Goal: Task Accomplishment & Management: Complete application form

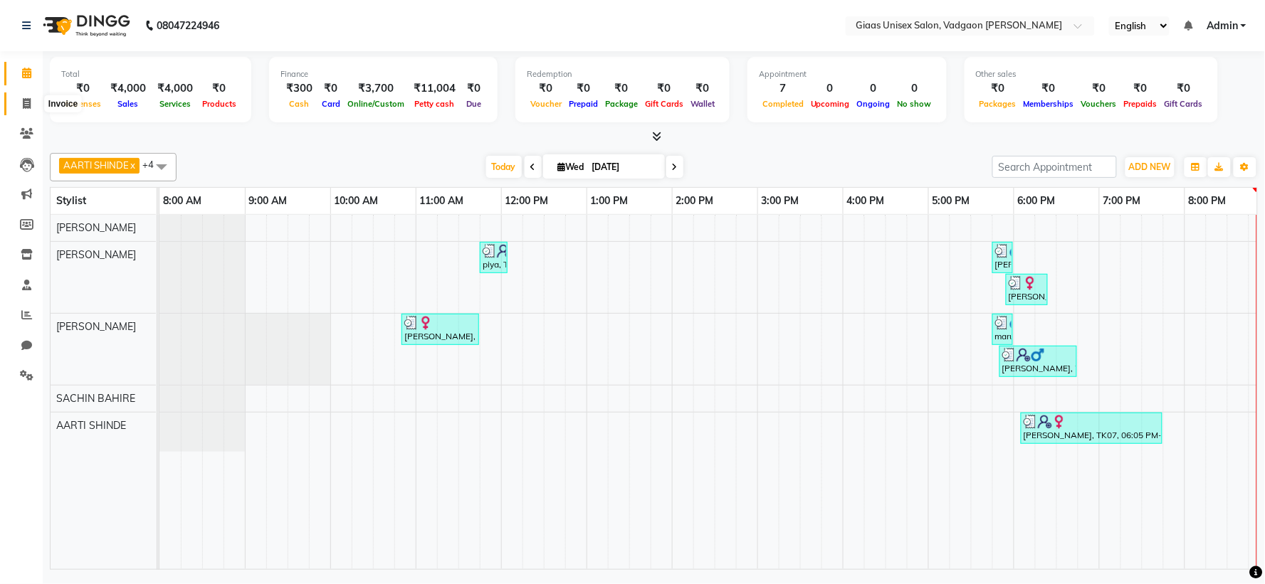
click at [23, 102] on icon at bounding box center [27, 103] width 8 height 11
select select "service"
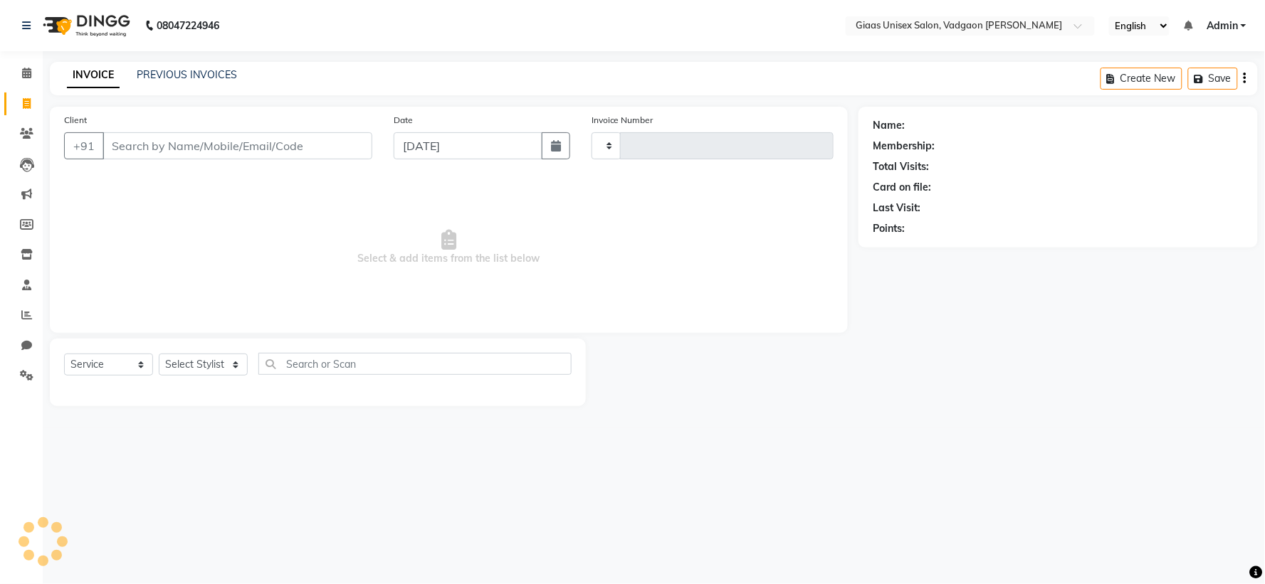
type input "1795"
select select "8007"
type input "9970150743"
click at [320, 152] on span "Add Client" at bounding box center [336, 146] width 56 height 14
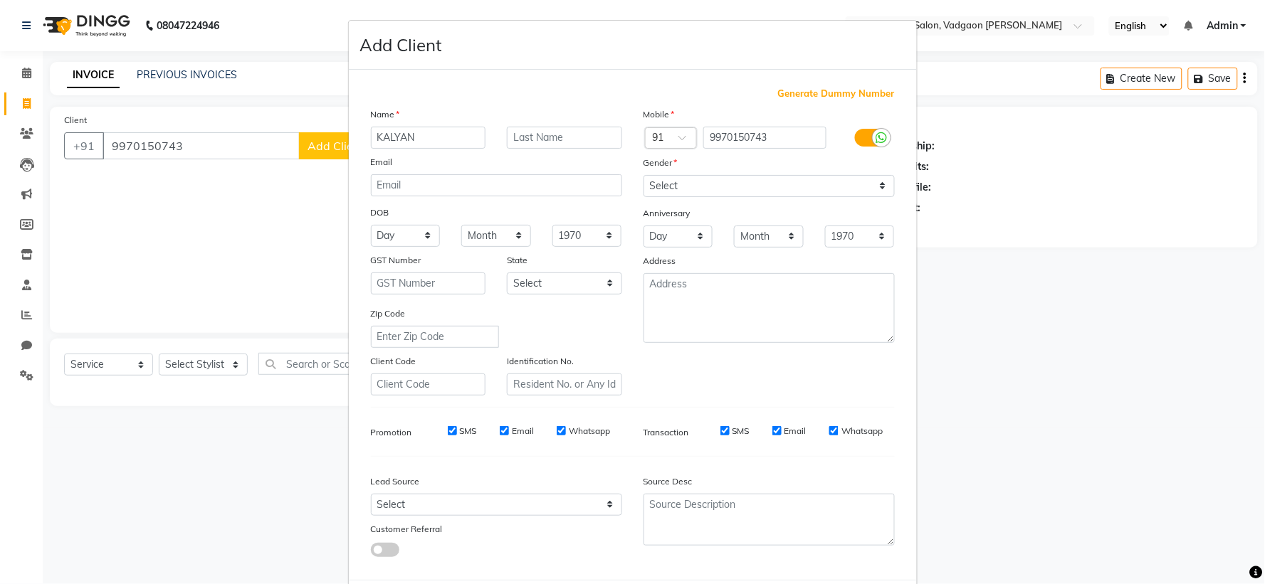
type input "KALYAN"
click at [543, 142] on input "text" at bounding box center [564, 138] width 115 height 22
type input "[PERSON_NAME]"
click at [727, 190] on select "Select [DEMOGRAPHIC_DATA] [DEMOGRAPHIC_DATA] Other Prefer Not To Say" at bounding box center [769, 186] width 251 height 22
select select "[DEMOGRAPHIC_DATA]"
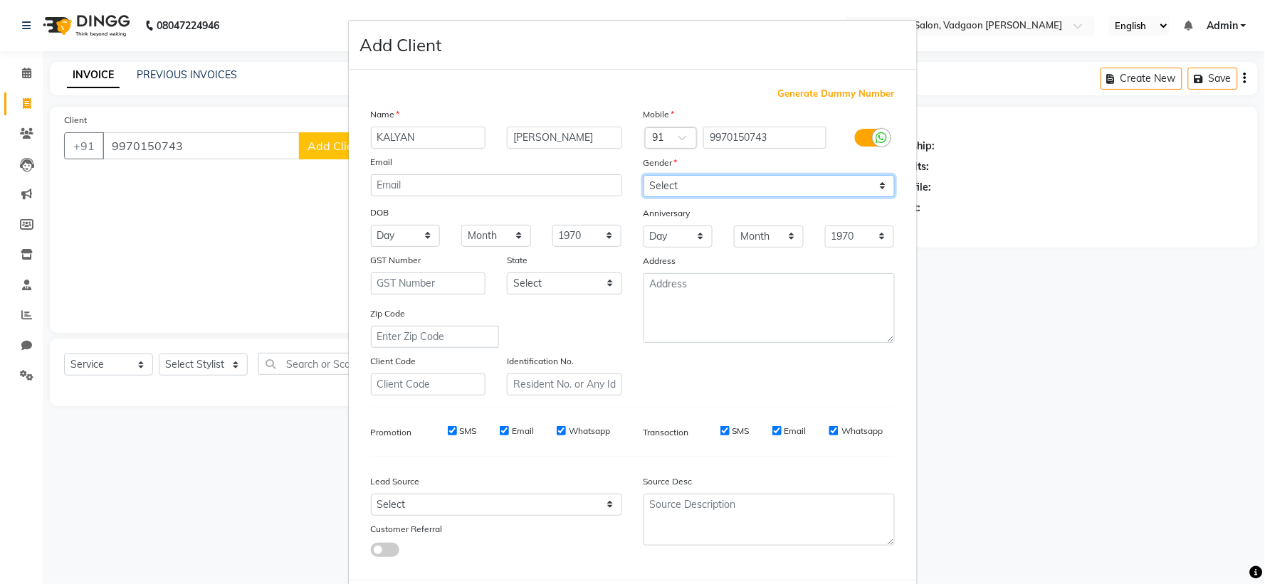
click at [644, 175] on select "Select [DEMOGRAPHIC_DATA] [DEMOGRAPHIC_DATA] Other Prefer Not To Say" at bounding box center [769, 186] width 251 height 22
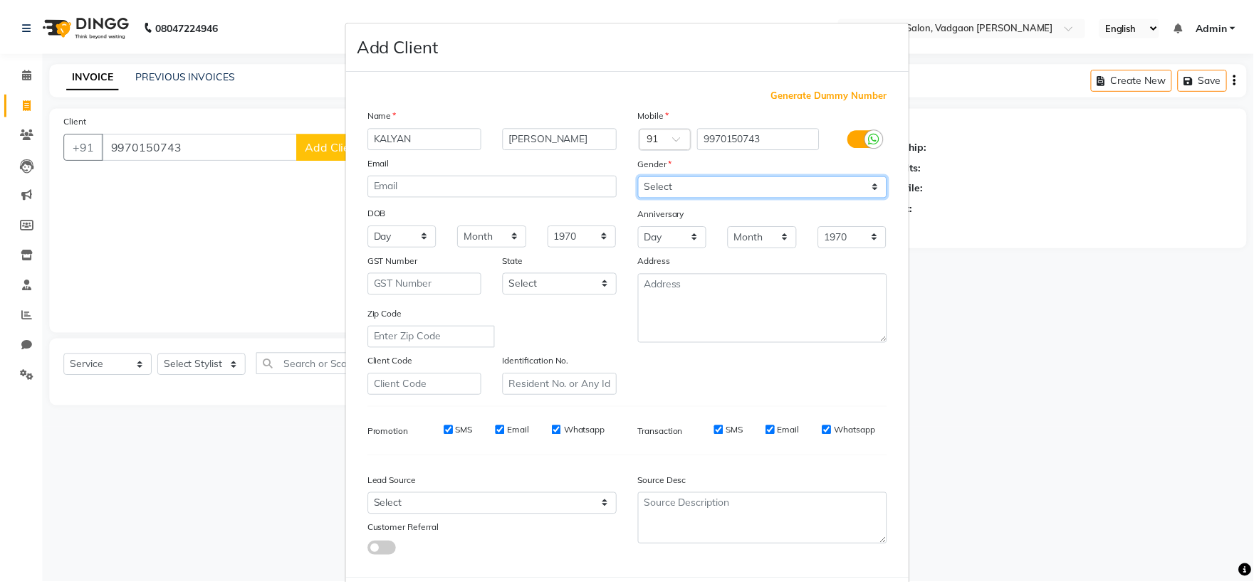
scroll to position [73, 0]
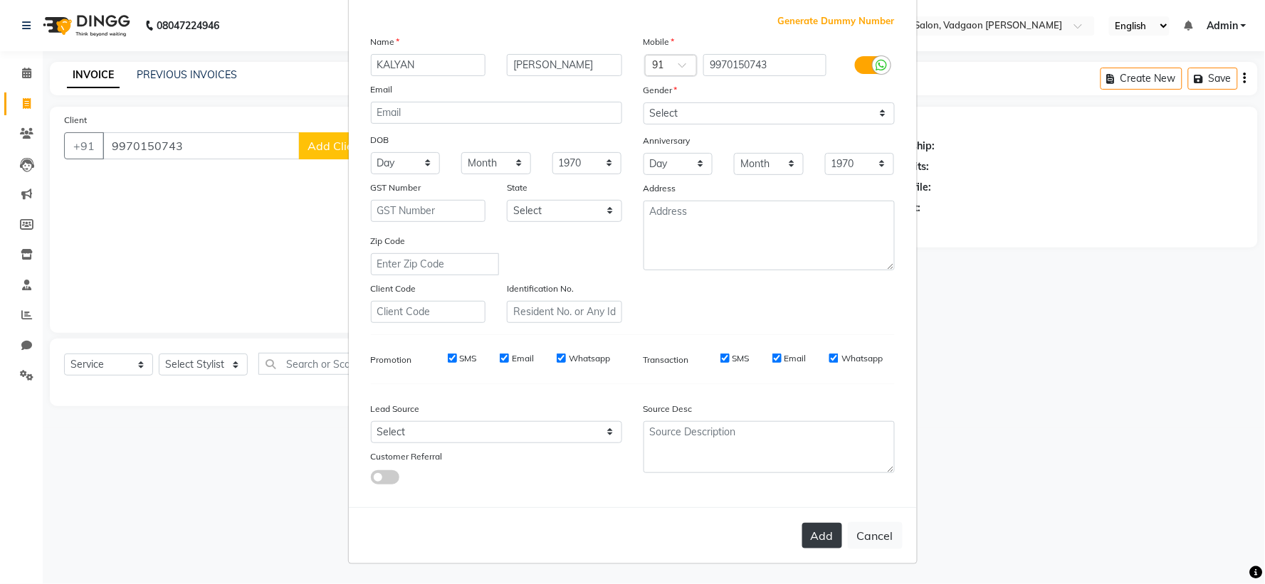
click at [831, 532] on button "Add" at bounding box center [822, 536] width 40 height 26
select select
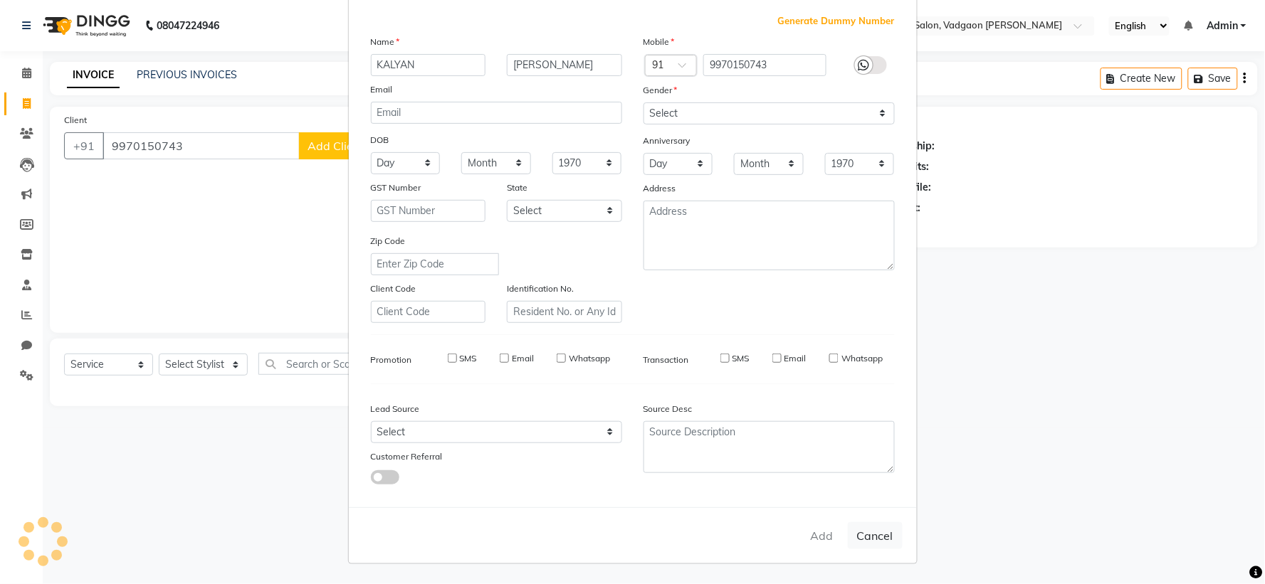
select select
checkbox input "false"
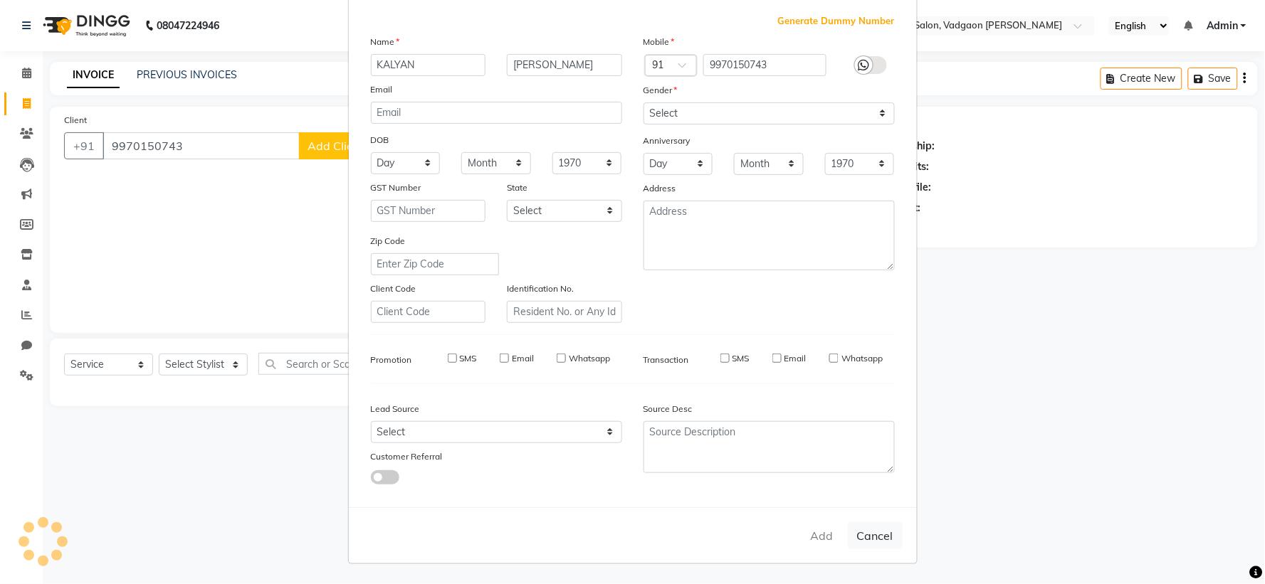
checkbox input "false"
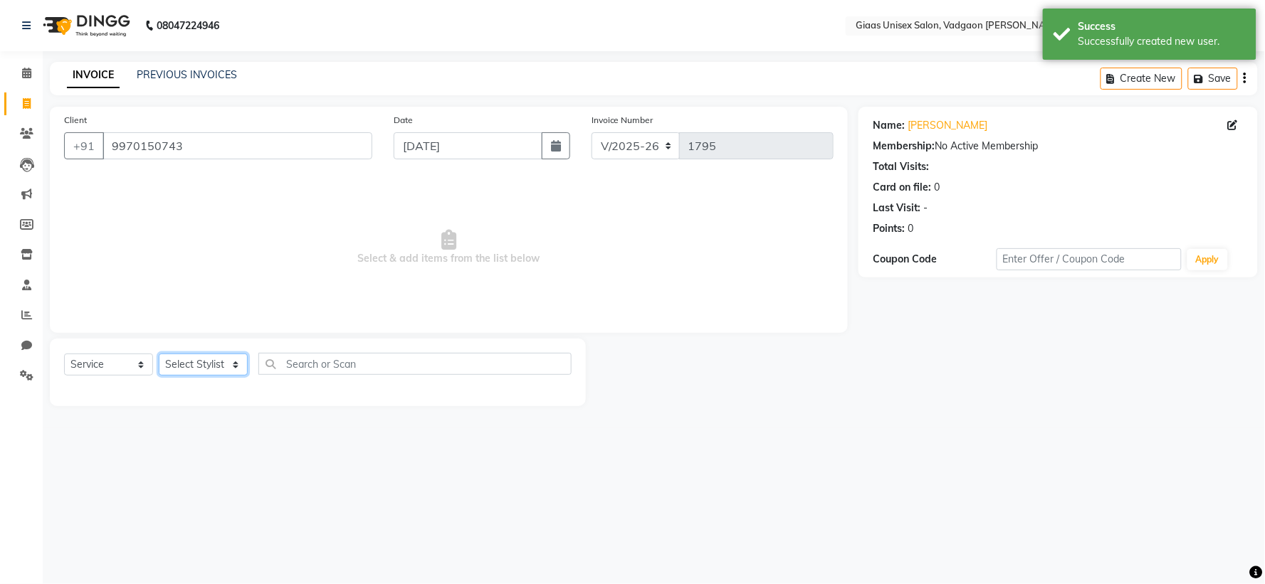
click at [237, 364] on select "Select Stylist [PERSON_NAME] [PERSON_NAME] [PERSON_NAME] [PERSON_NAME] [PERSON_…" at bounding box center [203, 365] width 89 height 22
select select "85531"
click at [159, 355] on select "Select Stylist [PERSON_NAME] [PERSON_NAME] [PERSON_NAME] [PERSON_NAME] [PERSON_…" at bounding box center [203, 365] width 89 height 22
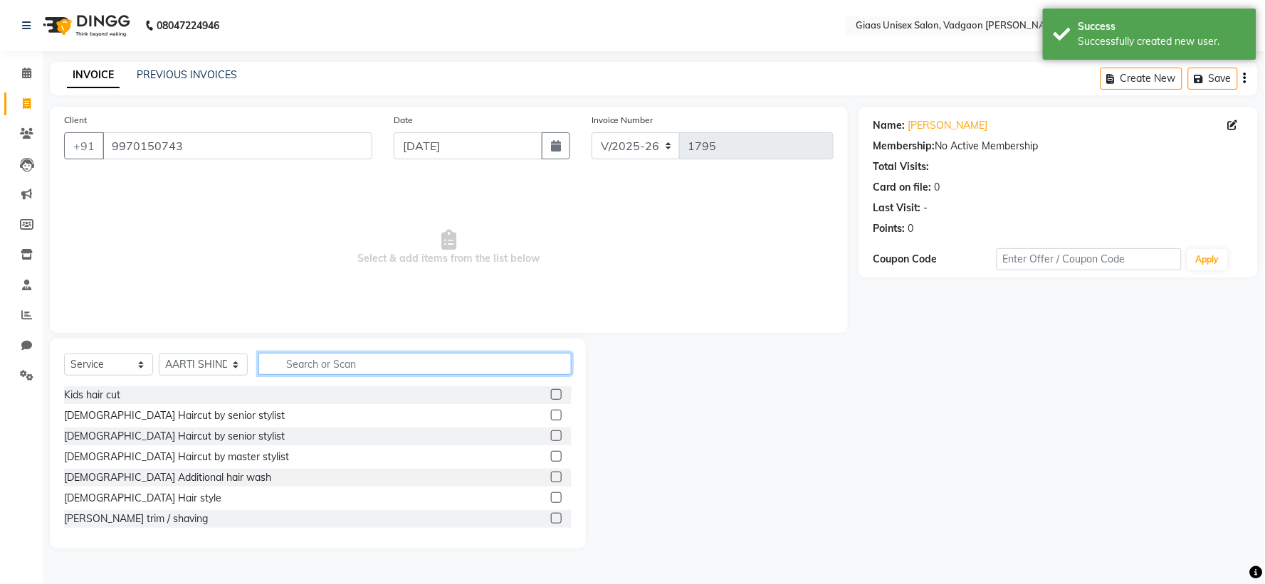
click at [346, 359] on input "text" at bounding box center [414, 364] width 313 height 22
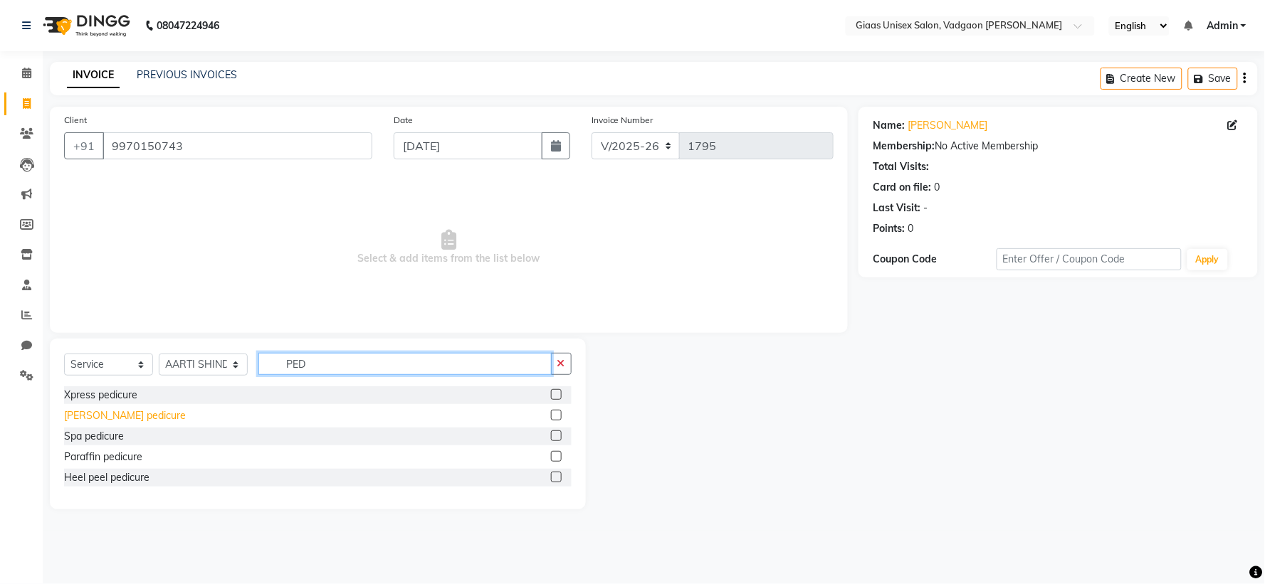
type input "PED"
click at [124, 421] on div "[PERSON_NAME] pedicure" at bounding box center [125, 416] width 122 height 15
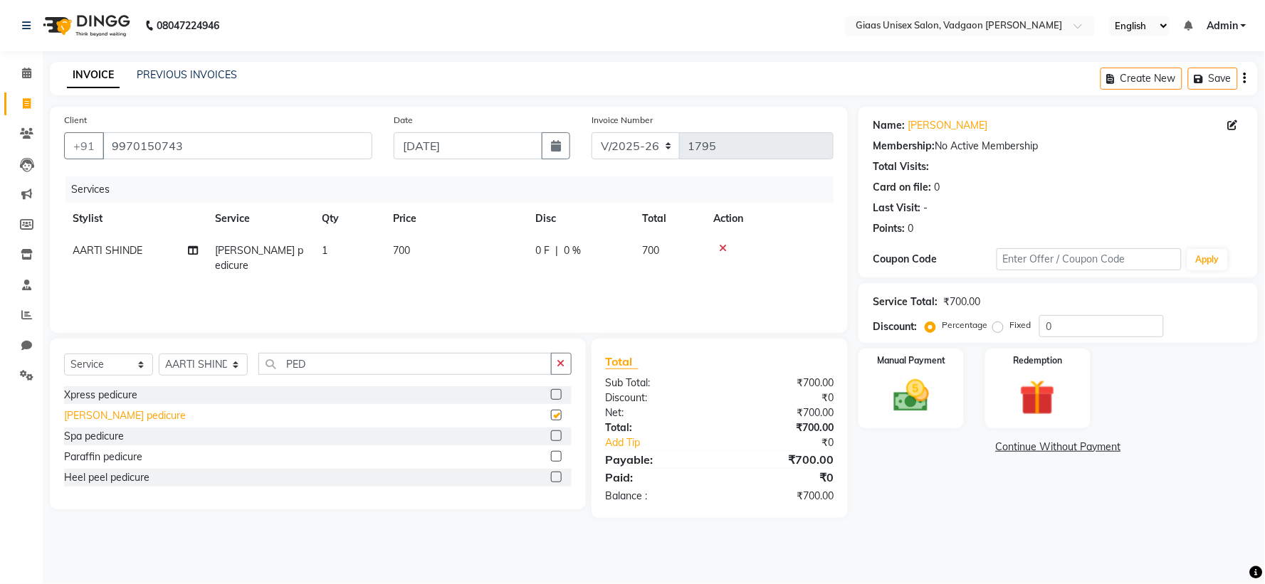
checkbox input "false"
click at [557, 364] on icon "button" at bounding box center [561, 364] width 8 height 10
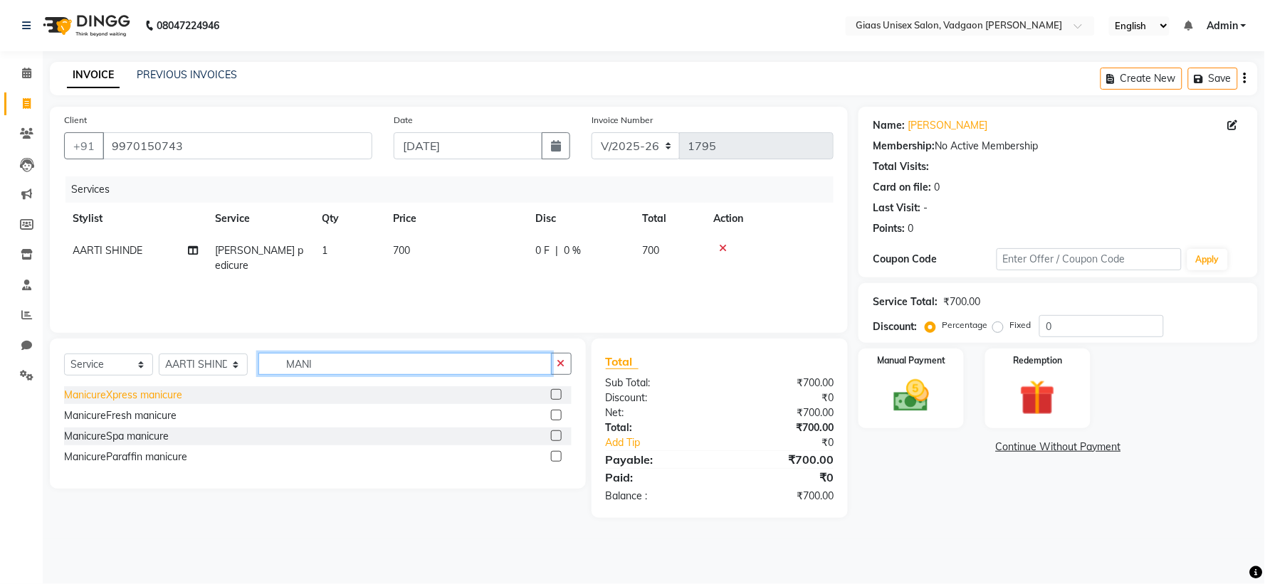
type input "MANI"
click at [148, 421] on div "ManicureFresh manicure" at bounding box center [120, 416] width 112 height 15
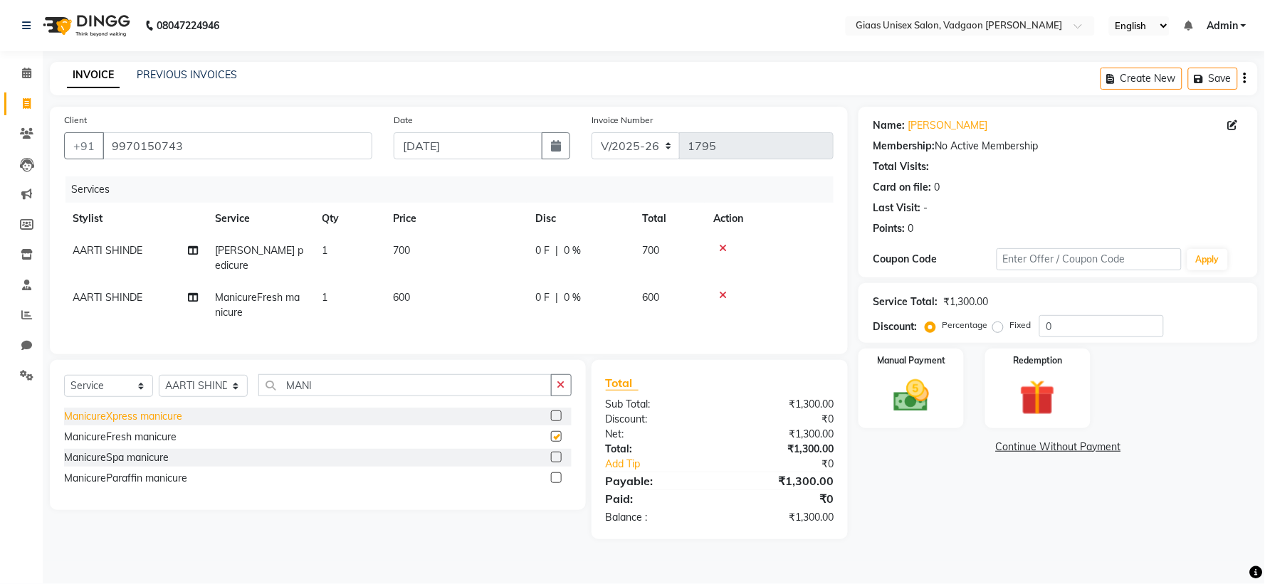
checkbox input "false"
click at [1087, 330] on input "0" at bounding box center [1101, 326] width 125 height 22
click at [1009, 325] on label "Fixed" at bounding box center [1019, 325] width 21 height 13
click at [1002, 325] on input "Fixed" at bounding box center [1001, 325] width 10 height 10
radio input "true"
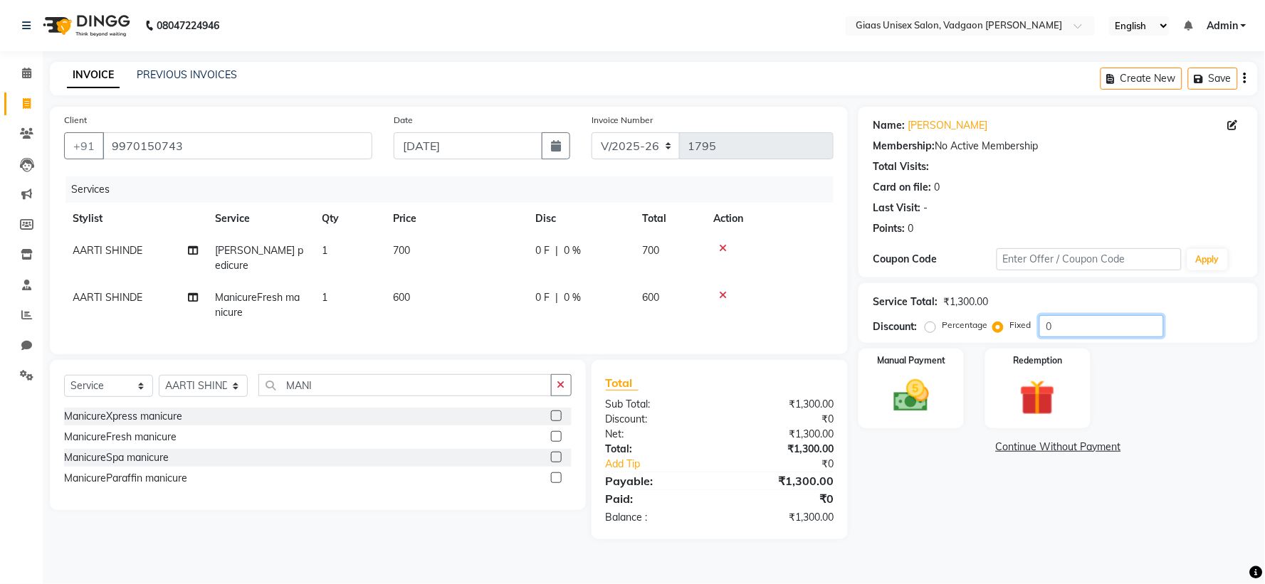
click at [1100, 331] on input "0" at bounding box center [1101, 326] width 125 height 22
type input "300"
click at [917, 390] on img at bounding box center [911, 396] width 60 height 43
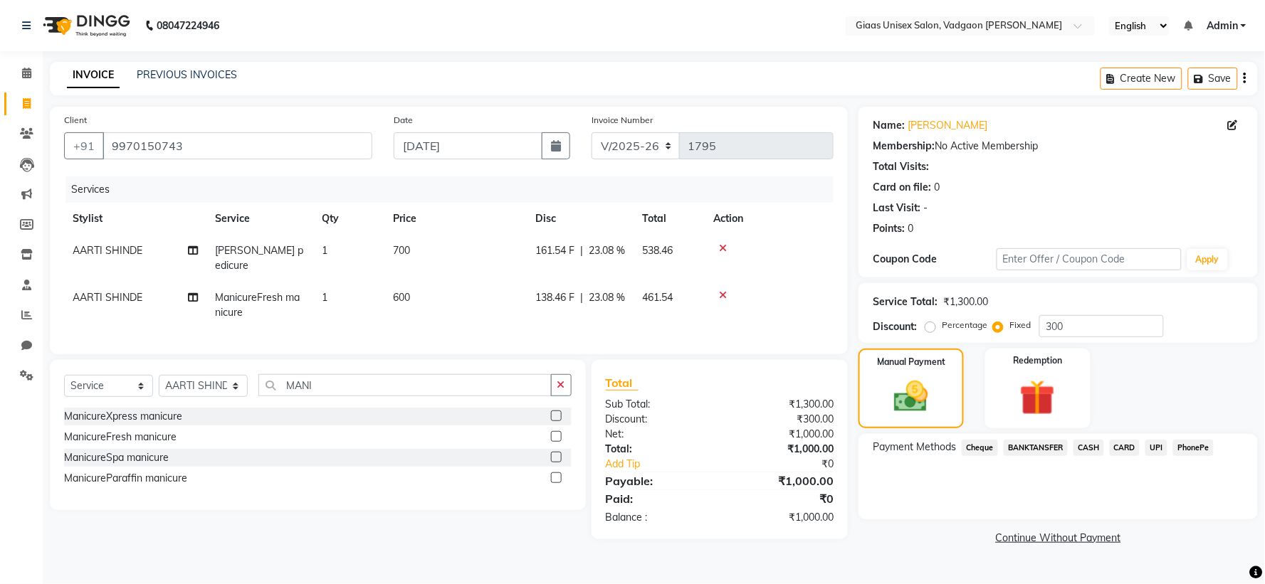
click at [1186, 445] on span "PhonePe" at bounding box center [1193, 448] width 41 height 16
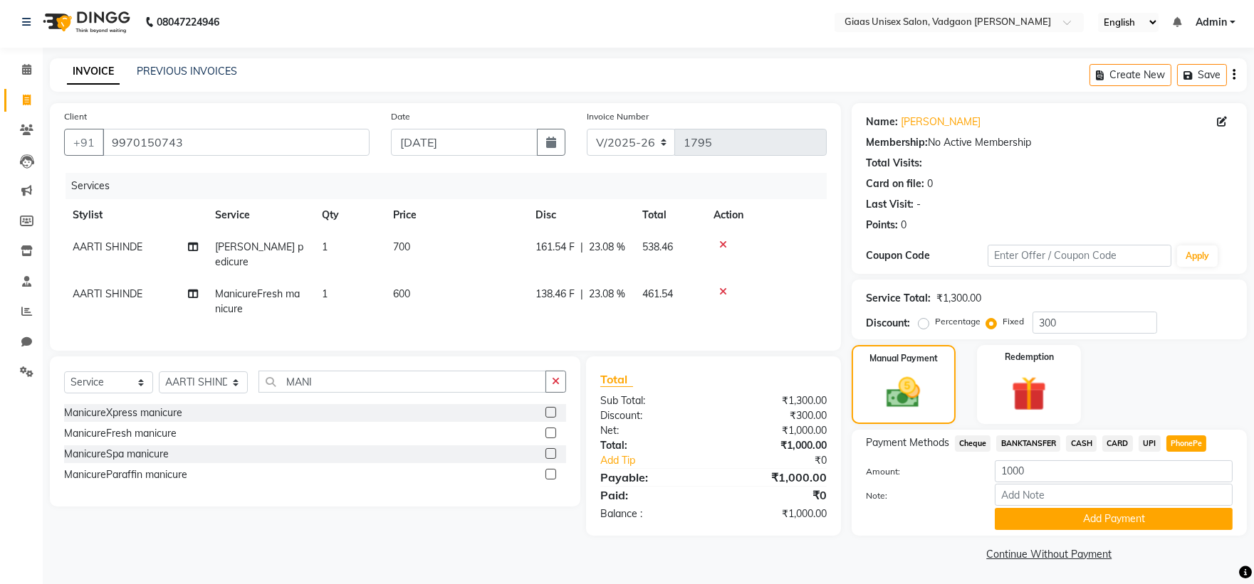
scroll to position [5, 0]
click at [1046, 509] on button "Add Payment" at bounding box center [1113, 518] width 238 height 22
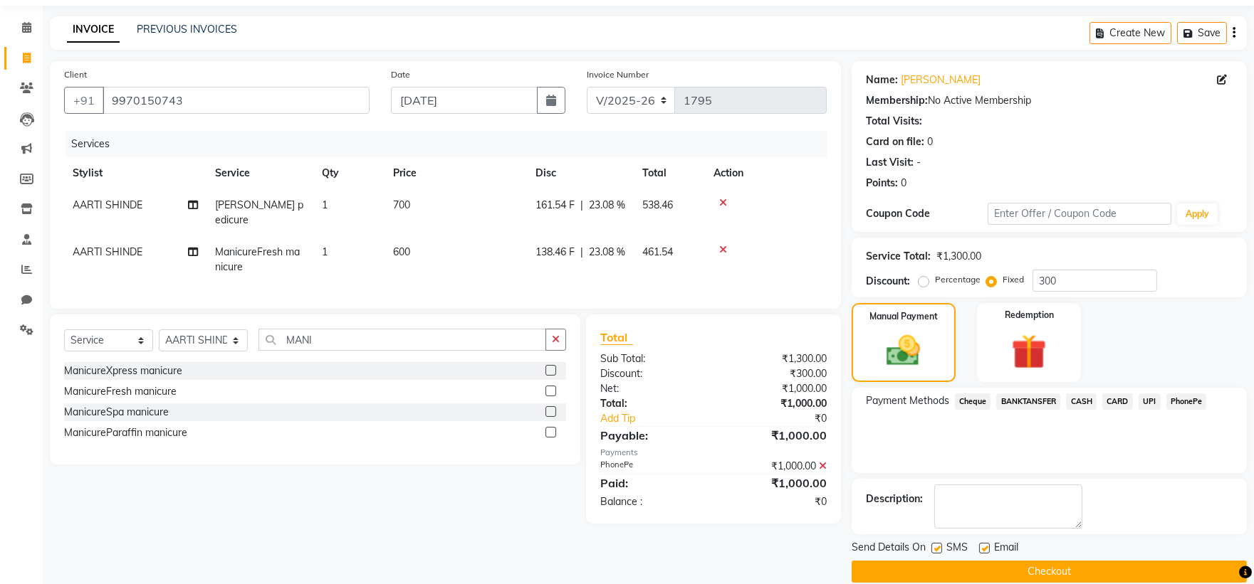
scroll to position [65, 0]
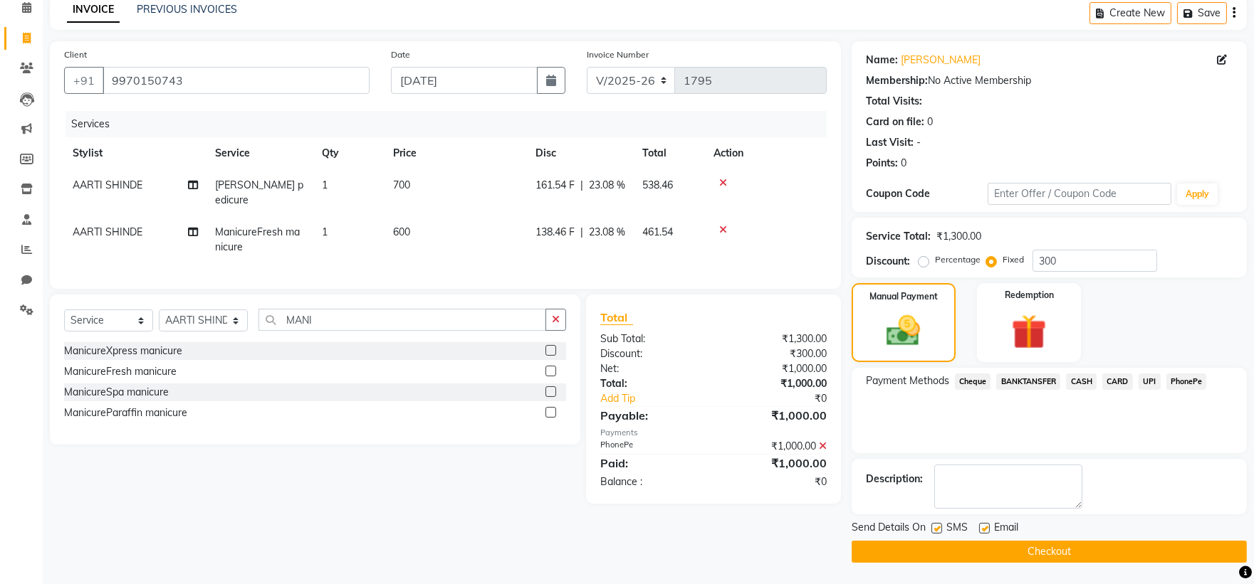
click at [935, 529] on label at bounding box center [936, 528] width 11 height 11
click at [935, 529] on input "checkbox" at bounding box center [935, 529] width 9 height 9
checkbox input "false"
click at [935, 558] on button "Checkout" at bounding box center [1048, 552] width 395 height 22
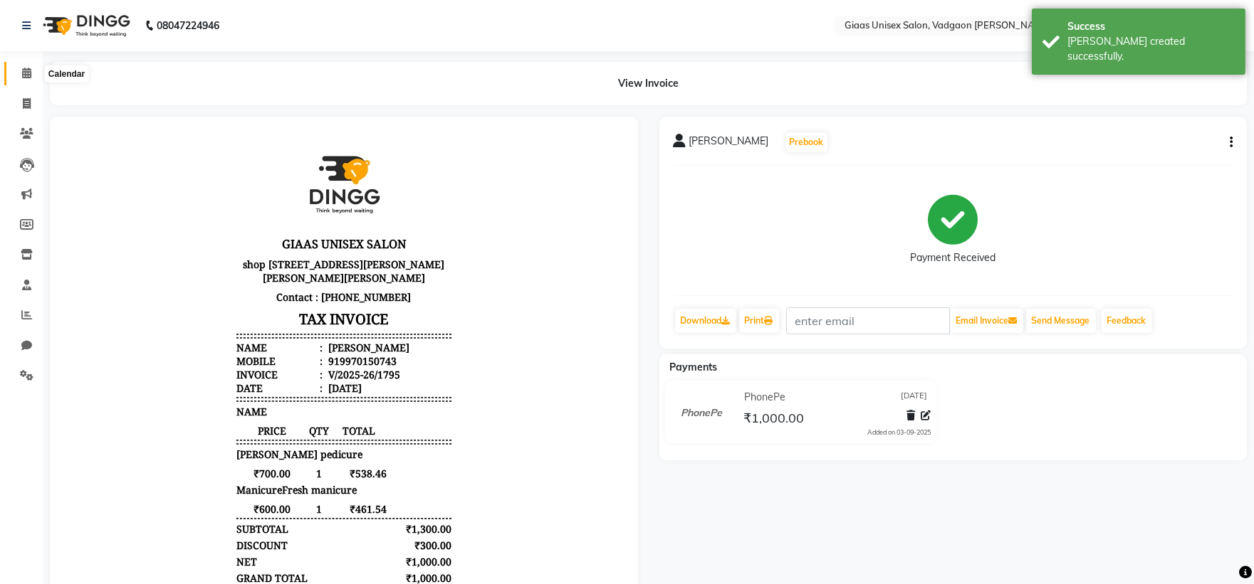
click at [14, 68] on span at bounding box center [26, 73] width 25 height 16
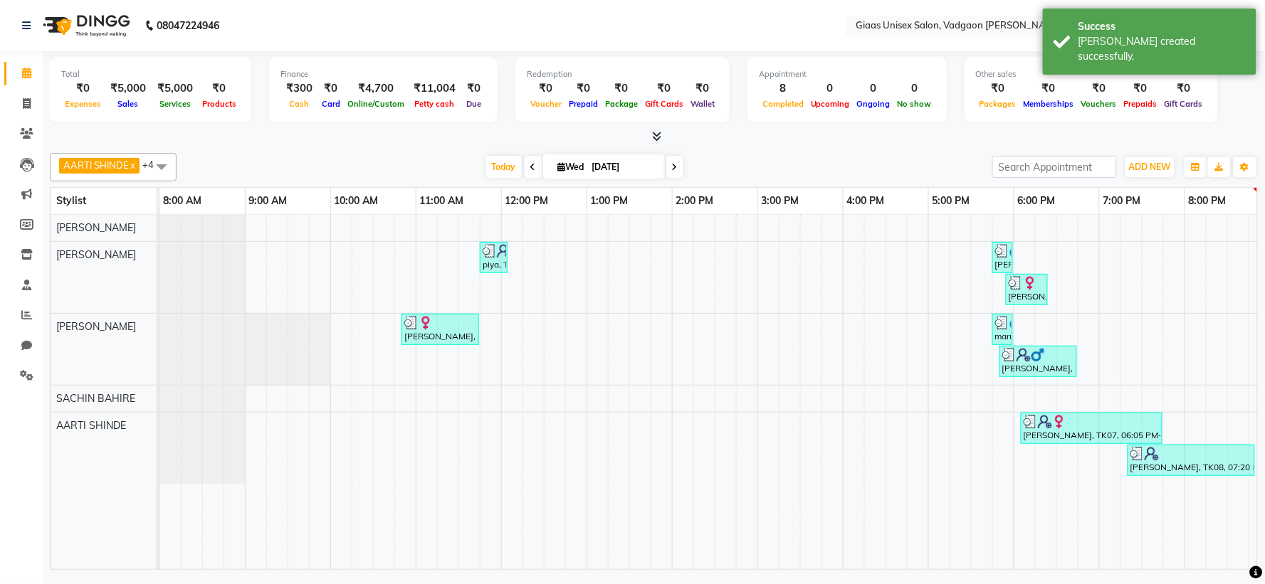
click at [652, 132] on icon at bounding box center [656, 136] width 9 height 11
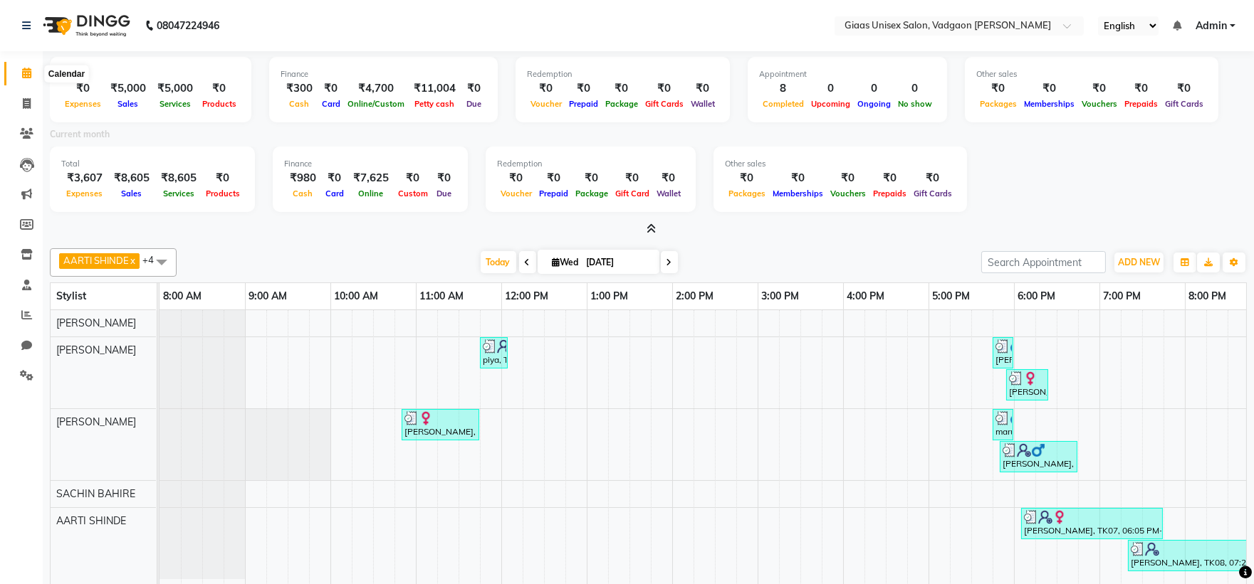
click at [24, 71] on icon at bounding box center [26, 73] width 9 height 11
click at [649, 229] on icon at bounding box center [650, 229] width 9 height 11
